Goal: Task Accomplishment & Management: Manage account settings

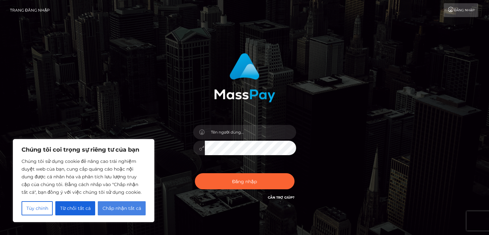
click at [113, 208] on font "Chấp nhận tất cả" at bounding box center [122, 208] width 39 height 6
checkbox input "true"
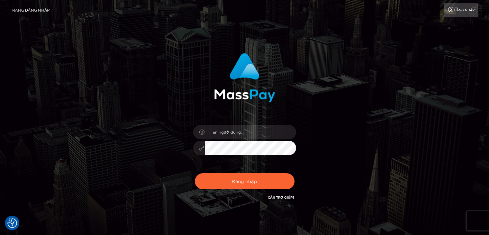
click at [23, 11] on font "Trang đăng nhập" at bounding box center [30, 10] width 40 height 5
click at [274, 199] on font "Cần trợ giúp?" at bounding box center [281, 197] width 27 height 4
click at [468, 11] on font "Đăng nhập" at bounding box center [464, 10] width 20 height 4
click at [239, 131] on input "text" at bounding box center [250, 132] width 91 height 14
type input "nguyenthuhahanam87@gmail.com"
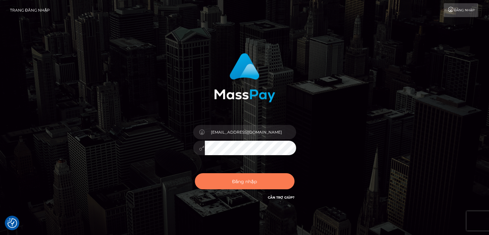
click at [248, 182] on font "Đăng nhập" at bounding box center [244, 181] width 25 height 6
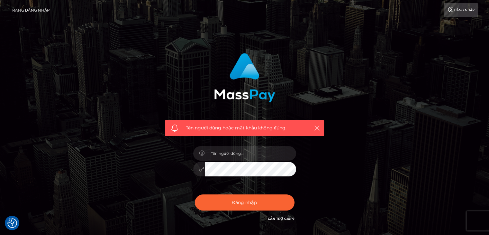
click at [316, 129] on icon "button" at bounding box center [317, 128] width 6 height 6
